Goal: Information Seeking & Learning: Find specific fact

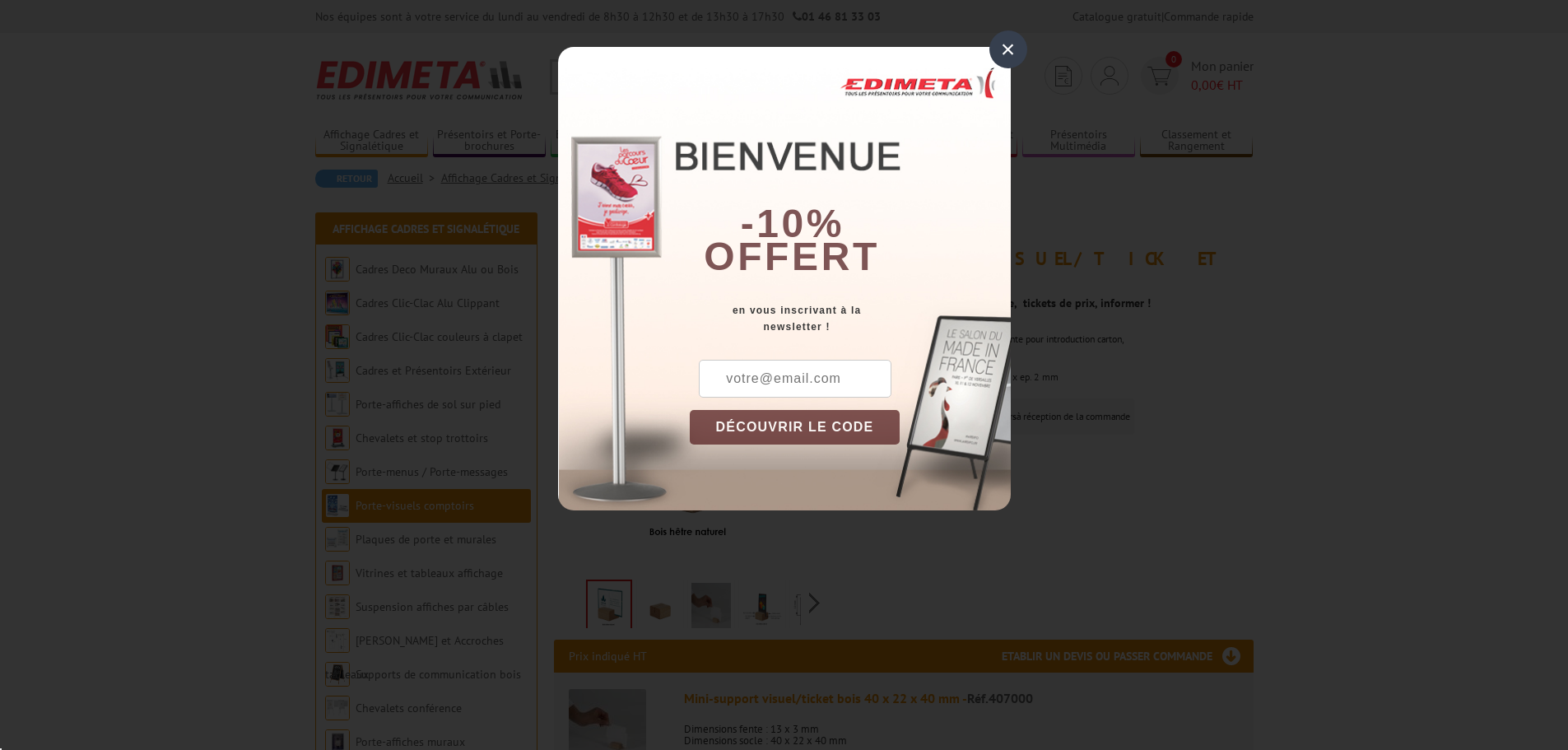
click at [1013, 51] on div "×" at bounding box center [1008, 50] width 38 height 38
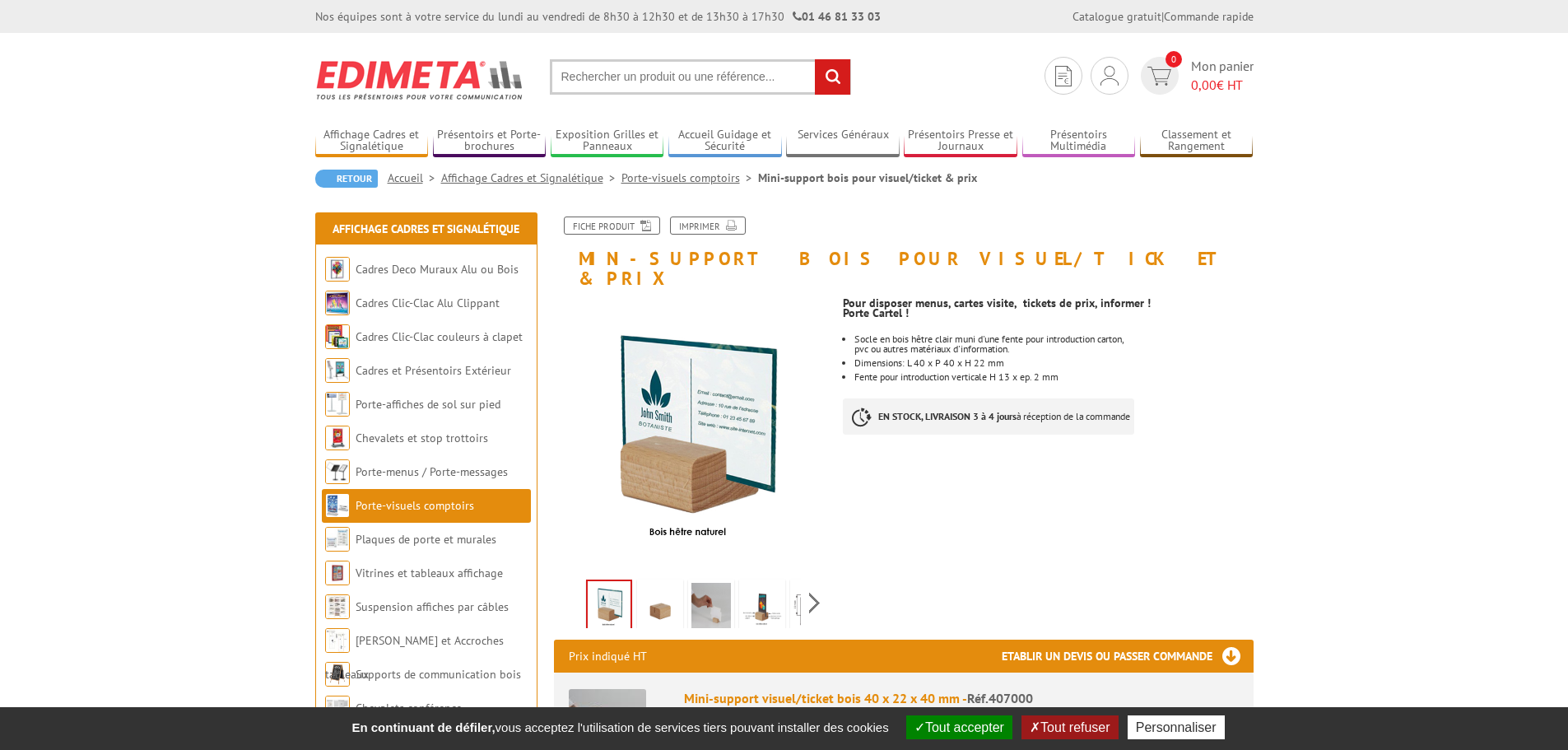
click at [685, 74] on input "text" at bounding box center [700, 78] width 301 height 36
click at [677, 82] on input "text" at bounding box center [700, 78] width 301 height 36
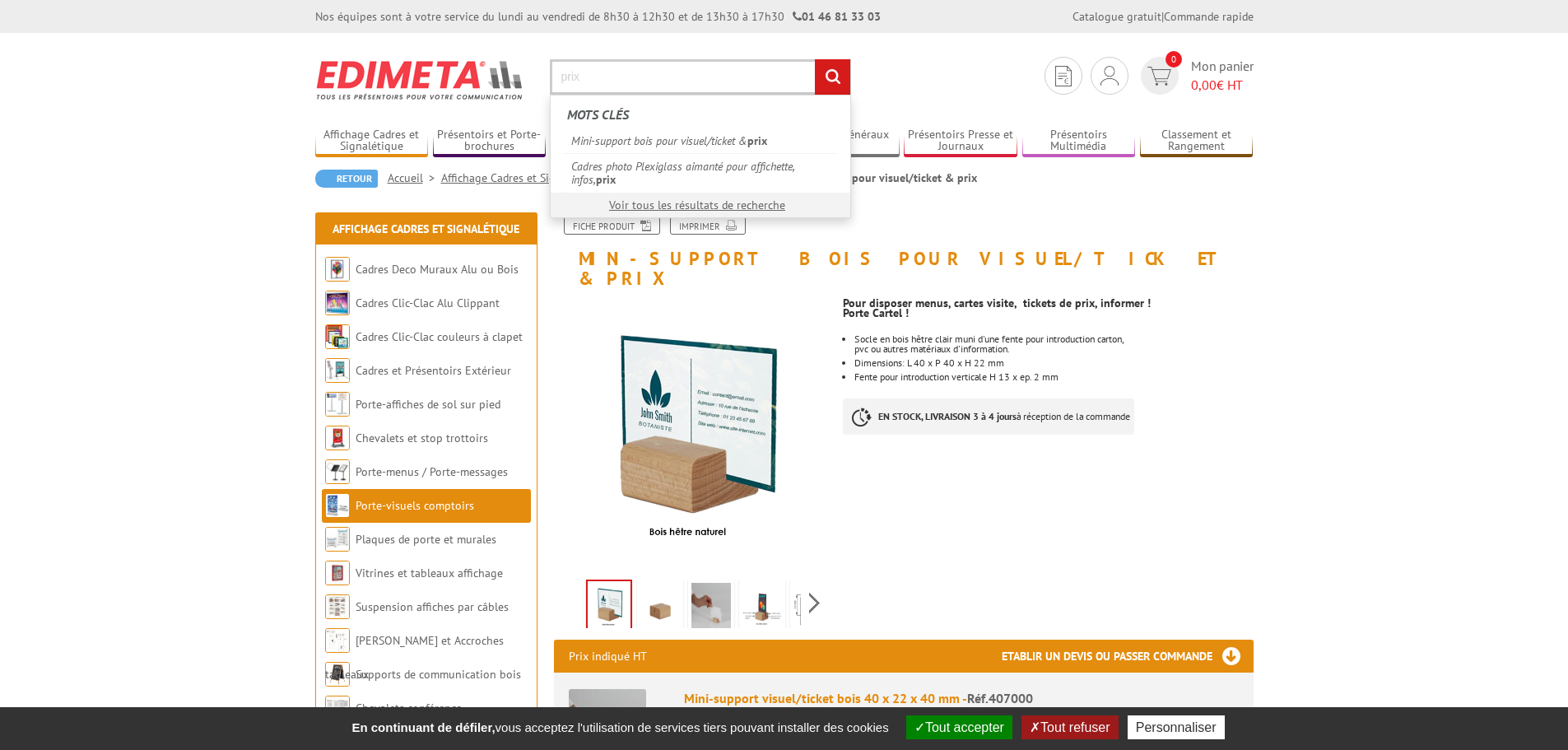
type input "prix"
click at [814, 60] on input "rechercher" at bounding box center [832, 78] width 36 height 36
